Goal: Check status: Check status

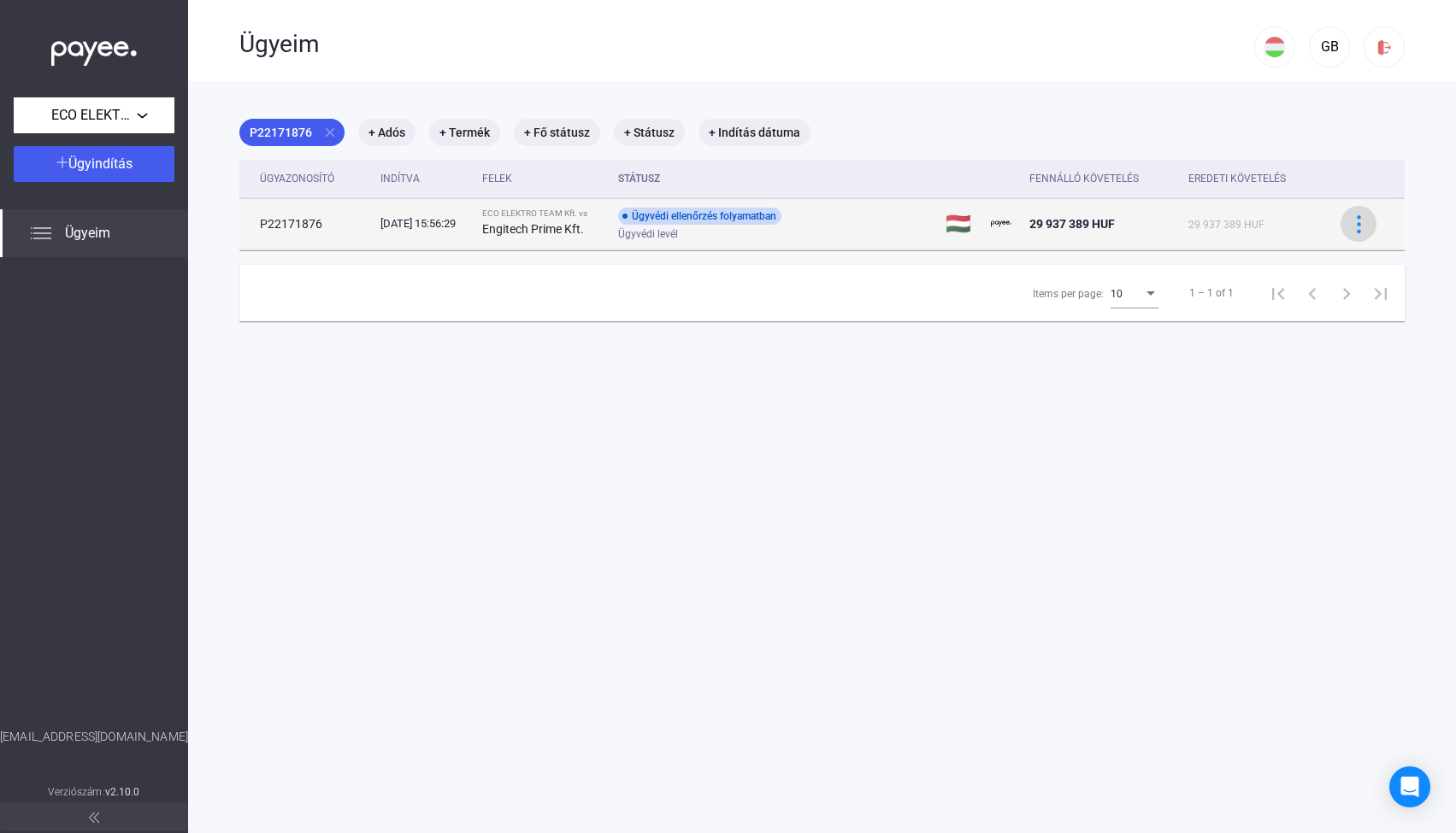
click at [1364, 226] on img at bounding box center [1358, 224] width 18 height 18
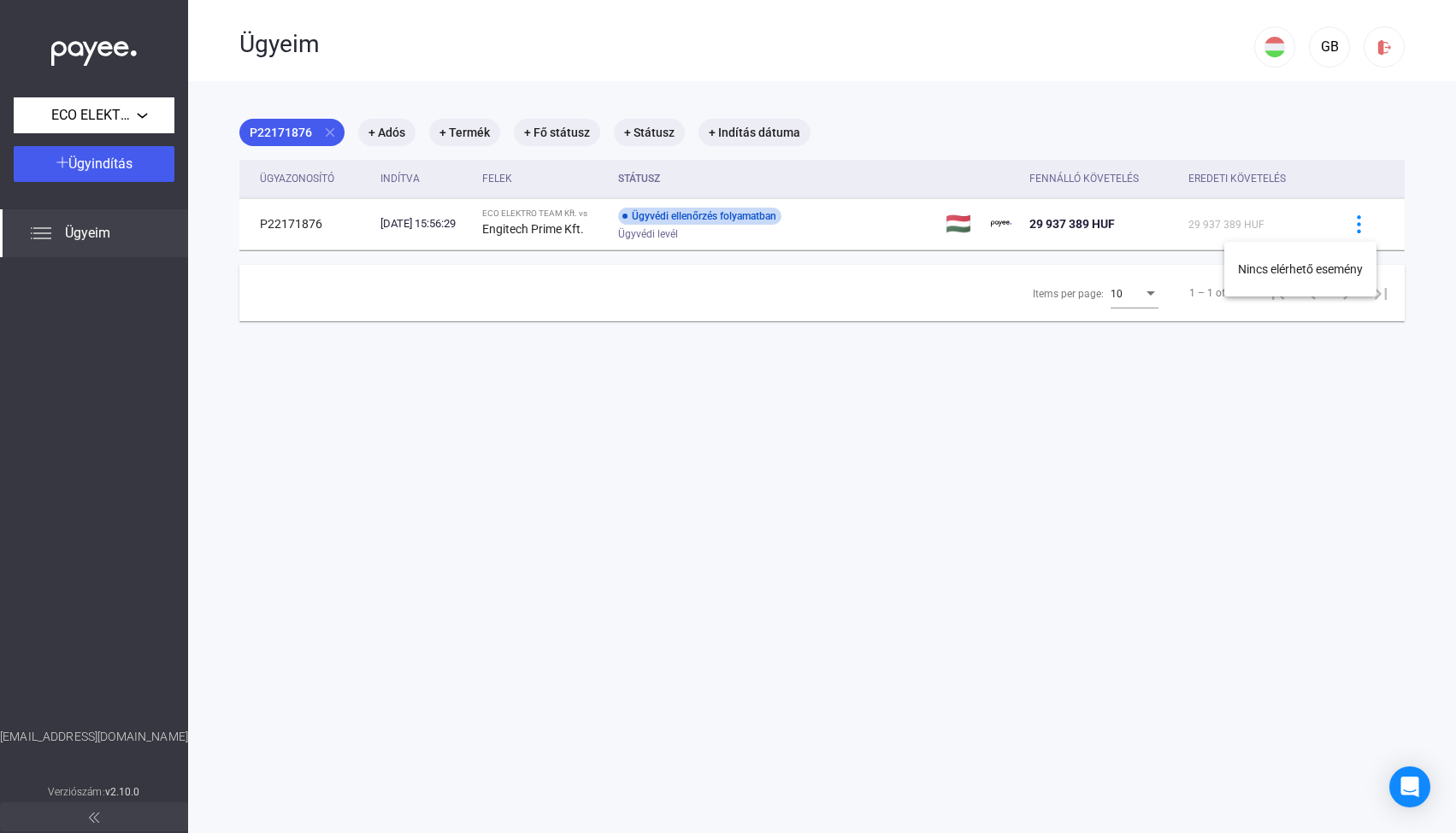
click at [1359, 225] on div at bounding box center [728, 416] width 1456 height 833
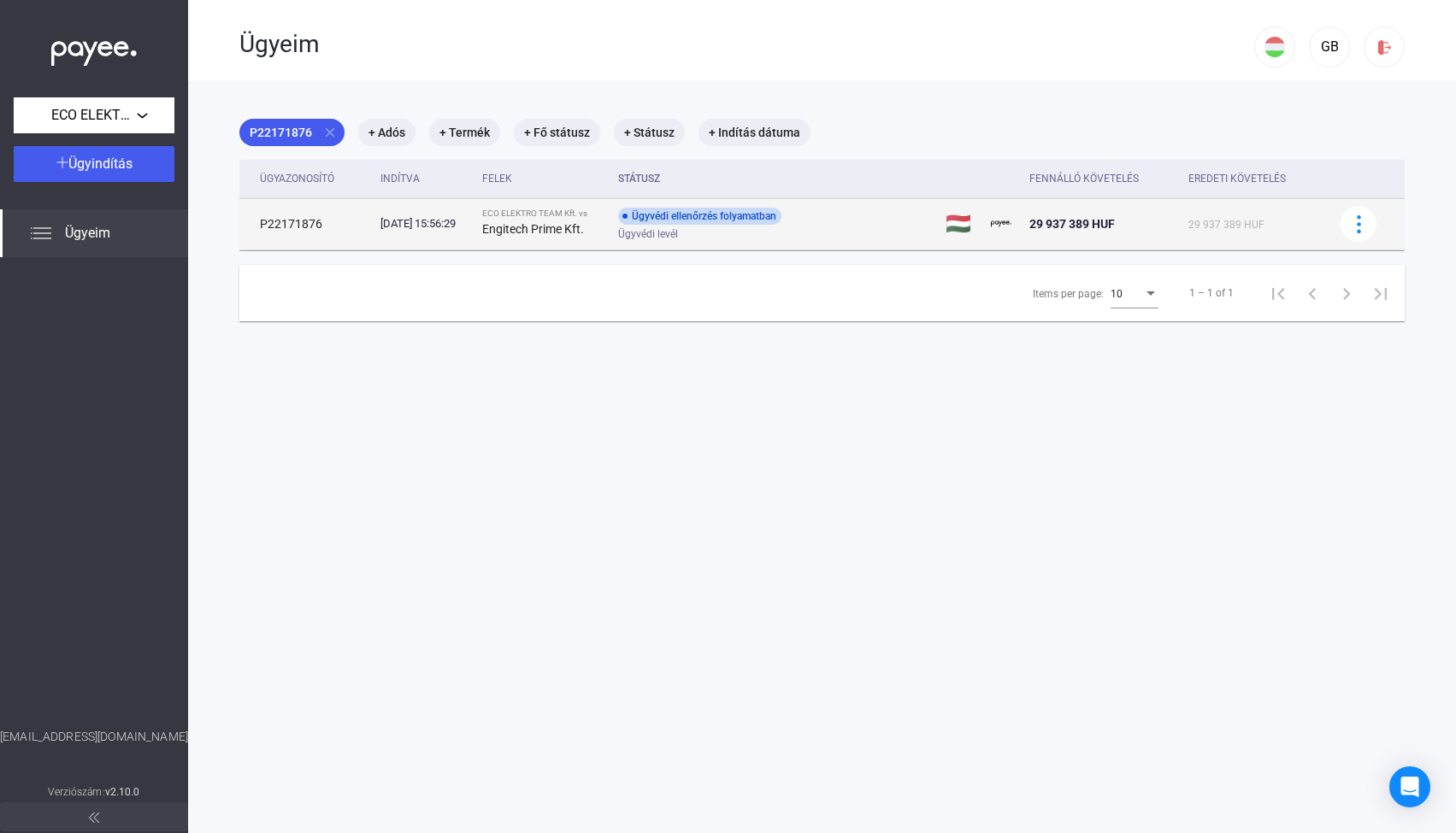
click at [293, 224] on td "P22171876" at bounding box center [306, 224] width 134 height 51
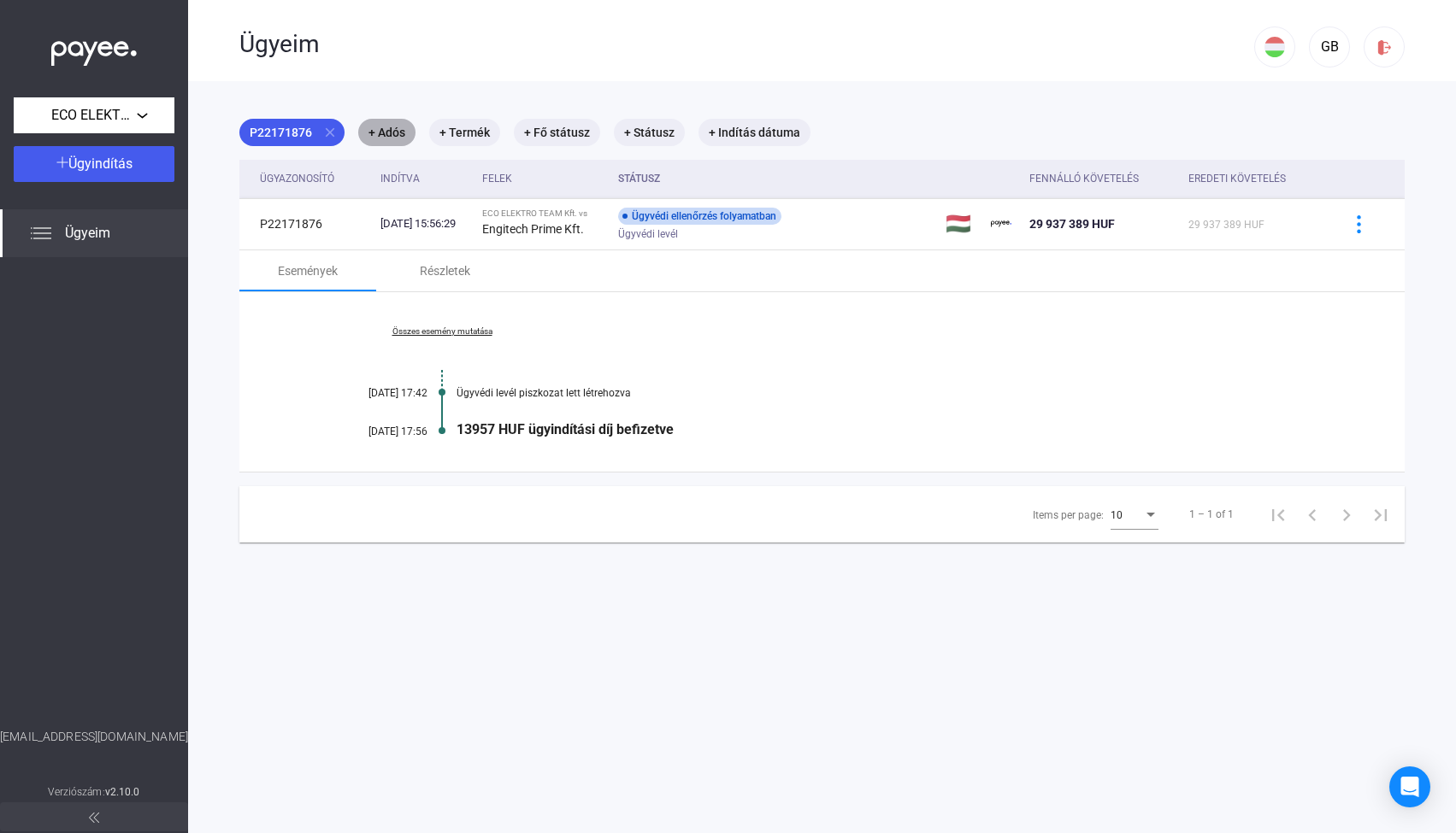
click at [388, 132] on mat-chip "+ Adós" at bounding box center [387, 133] width 57 height 28
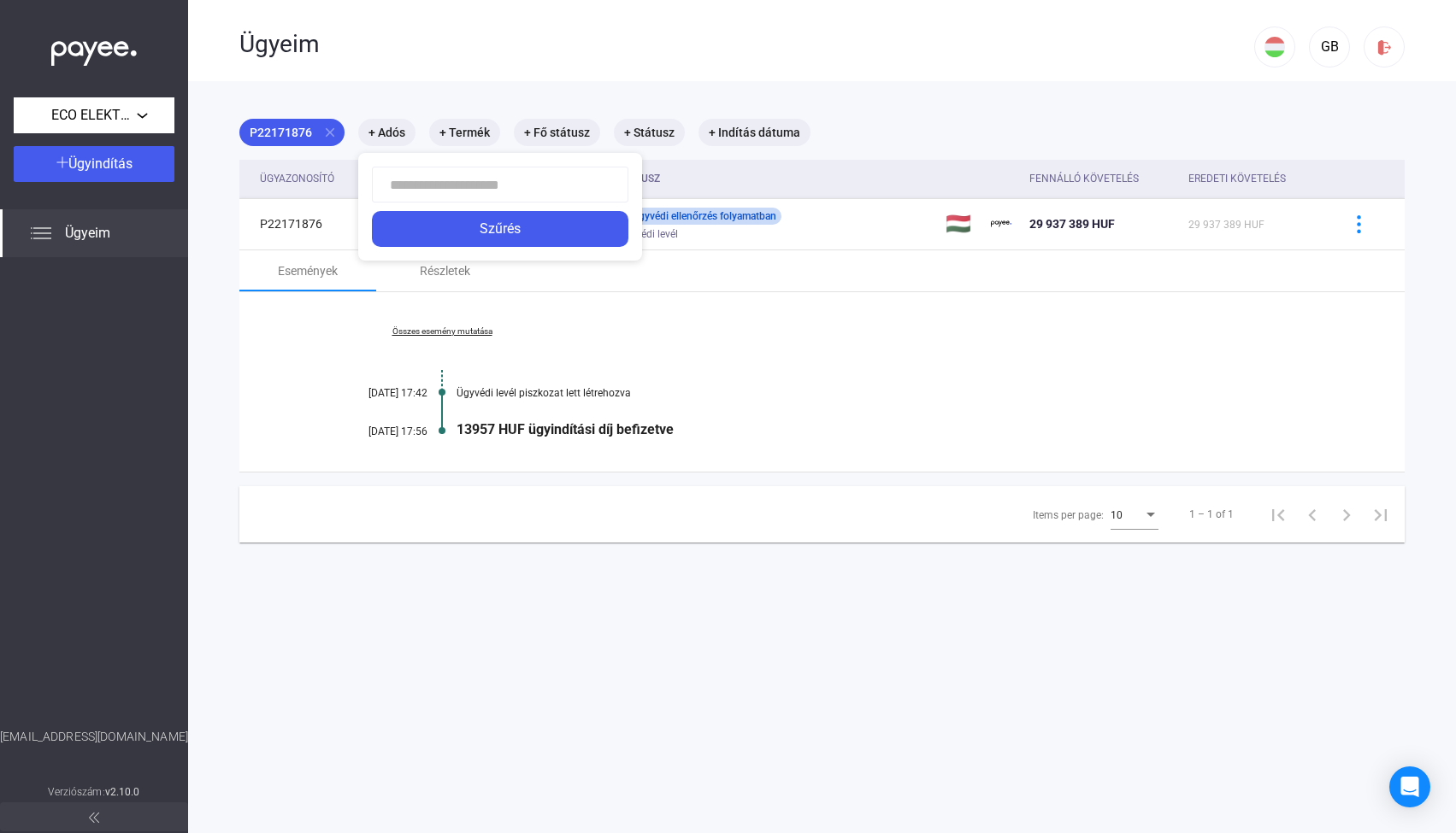
click at [923, 90] on div at bounding box center [728, 416] width 1456 height 833
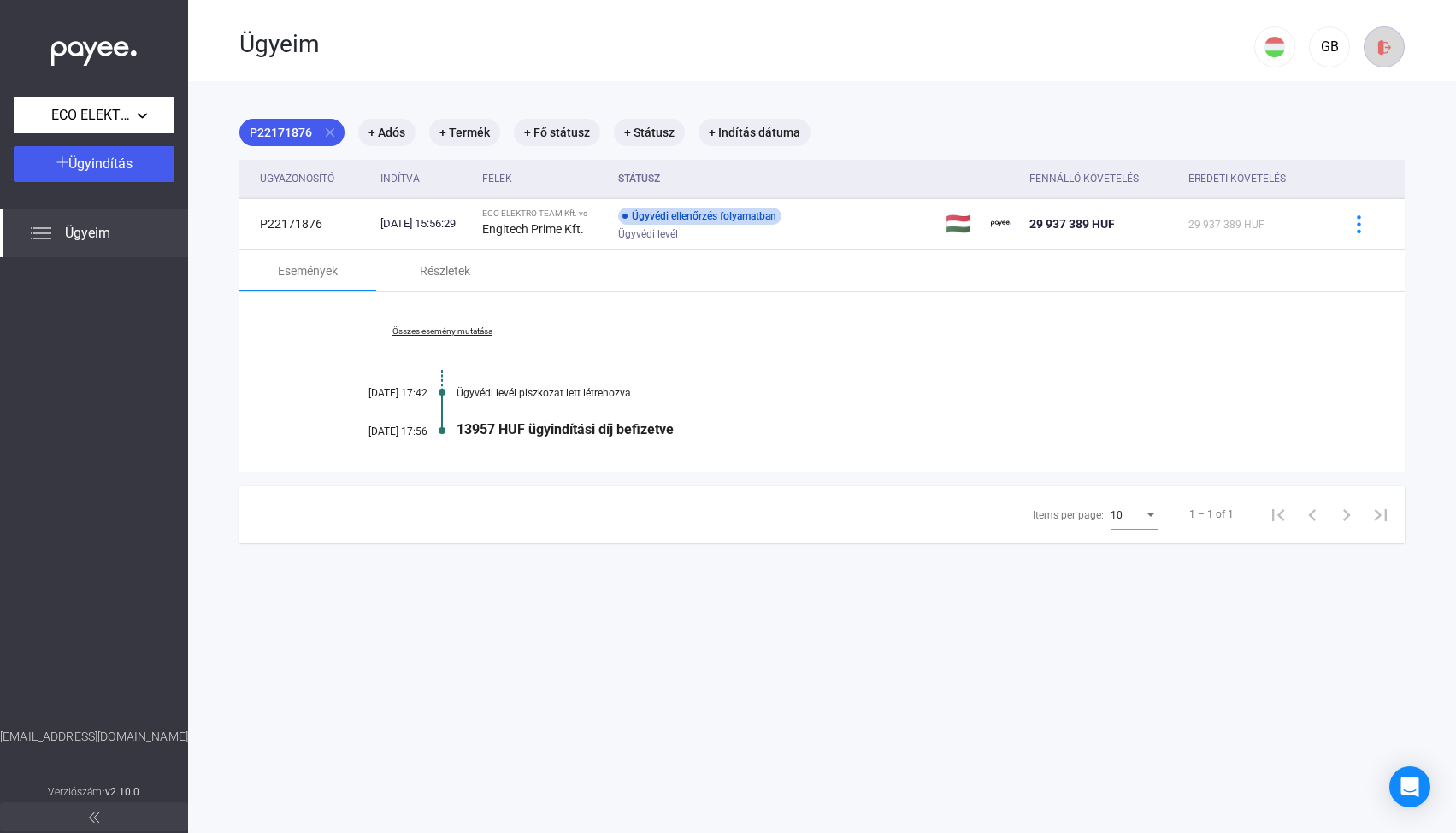
click at [1384, 52] on img at bounding box center [1384, 47] width 18 height 18
